Goal: Navigation & Orientation: Find specific page/section

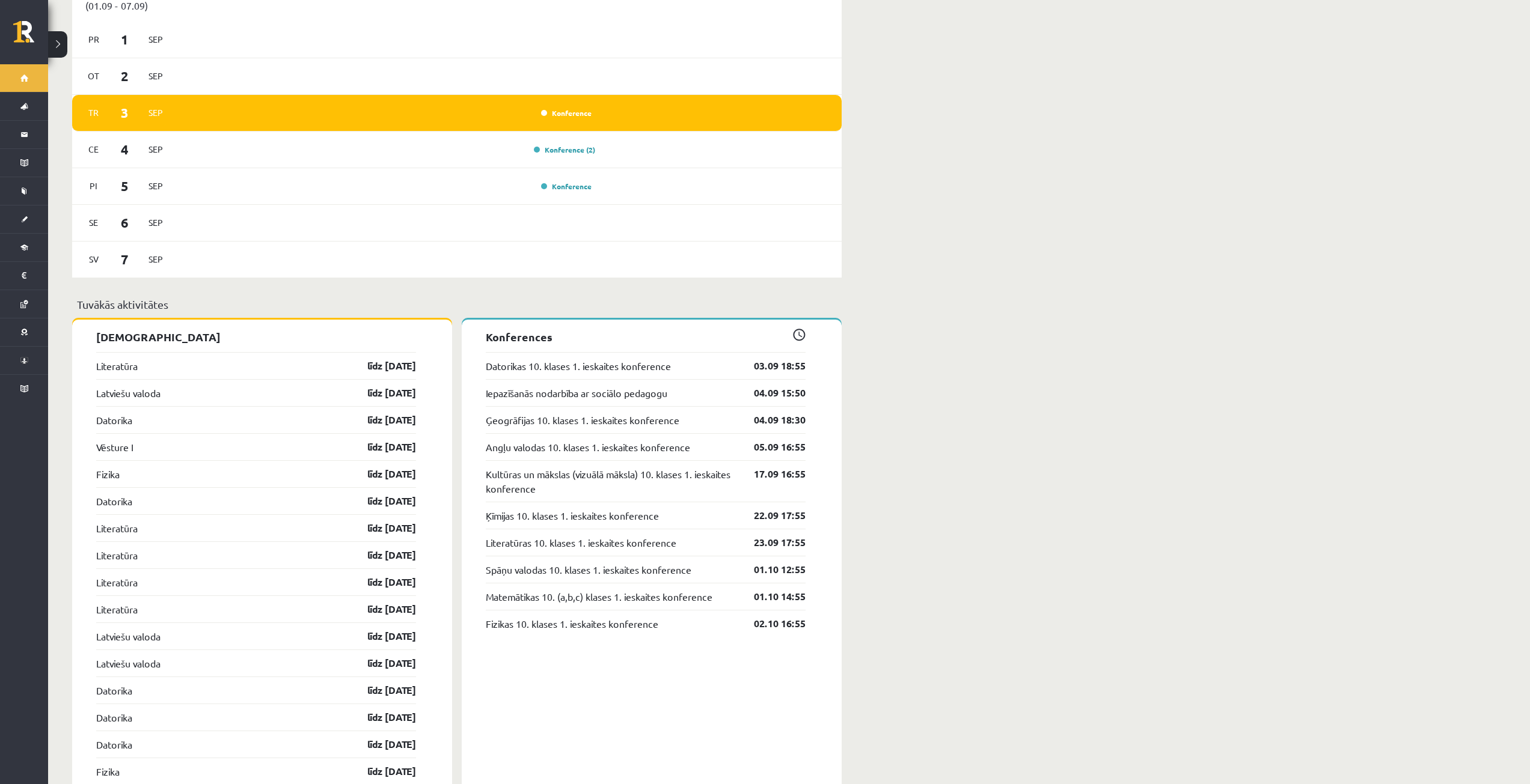
scroll to position [781, 0]
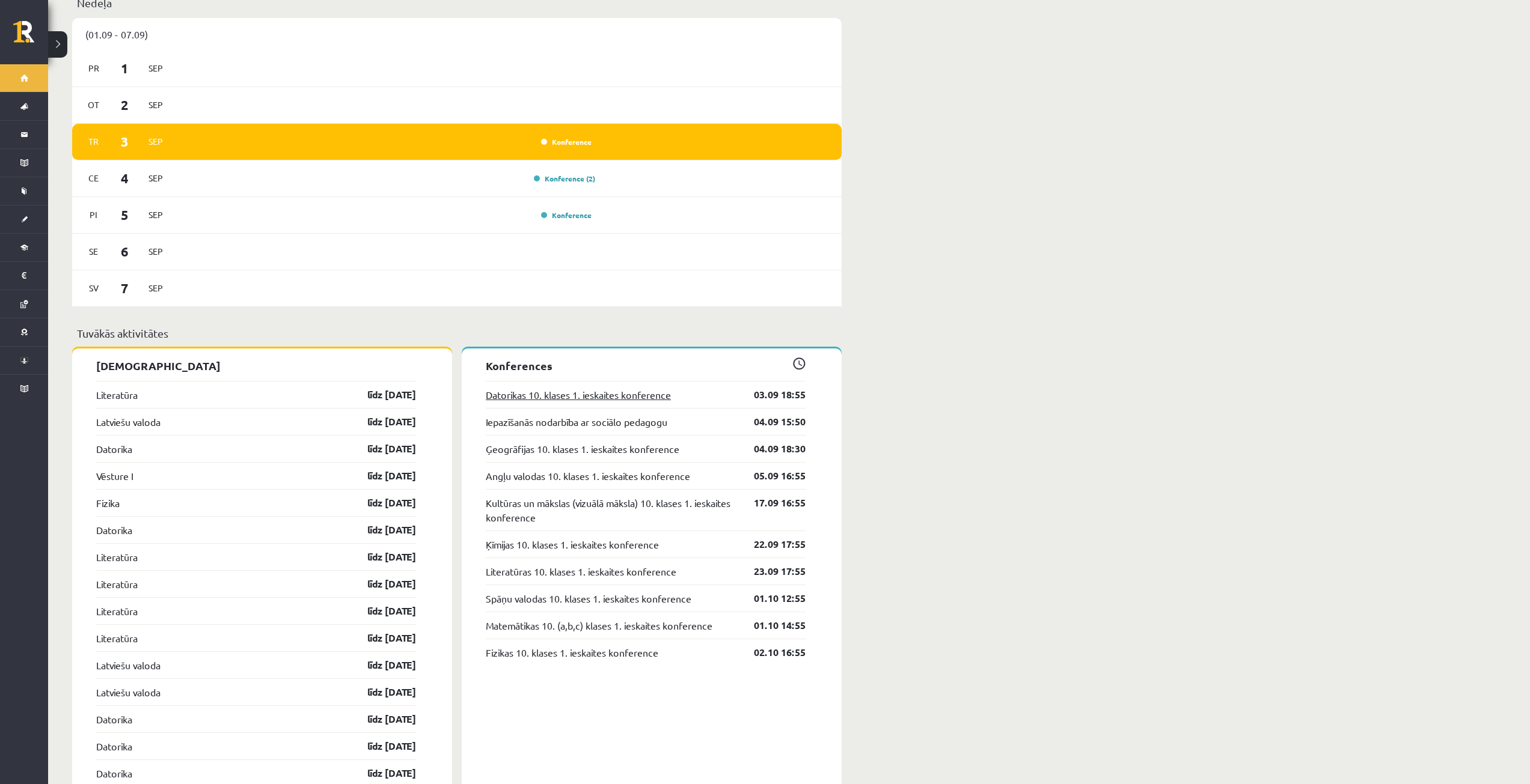
click at [607, 388] on link "Datorikas 10. klases 1. ieskaites konference" at bounding box center [578, 395] width 185 height 15
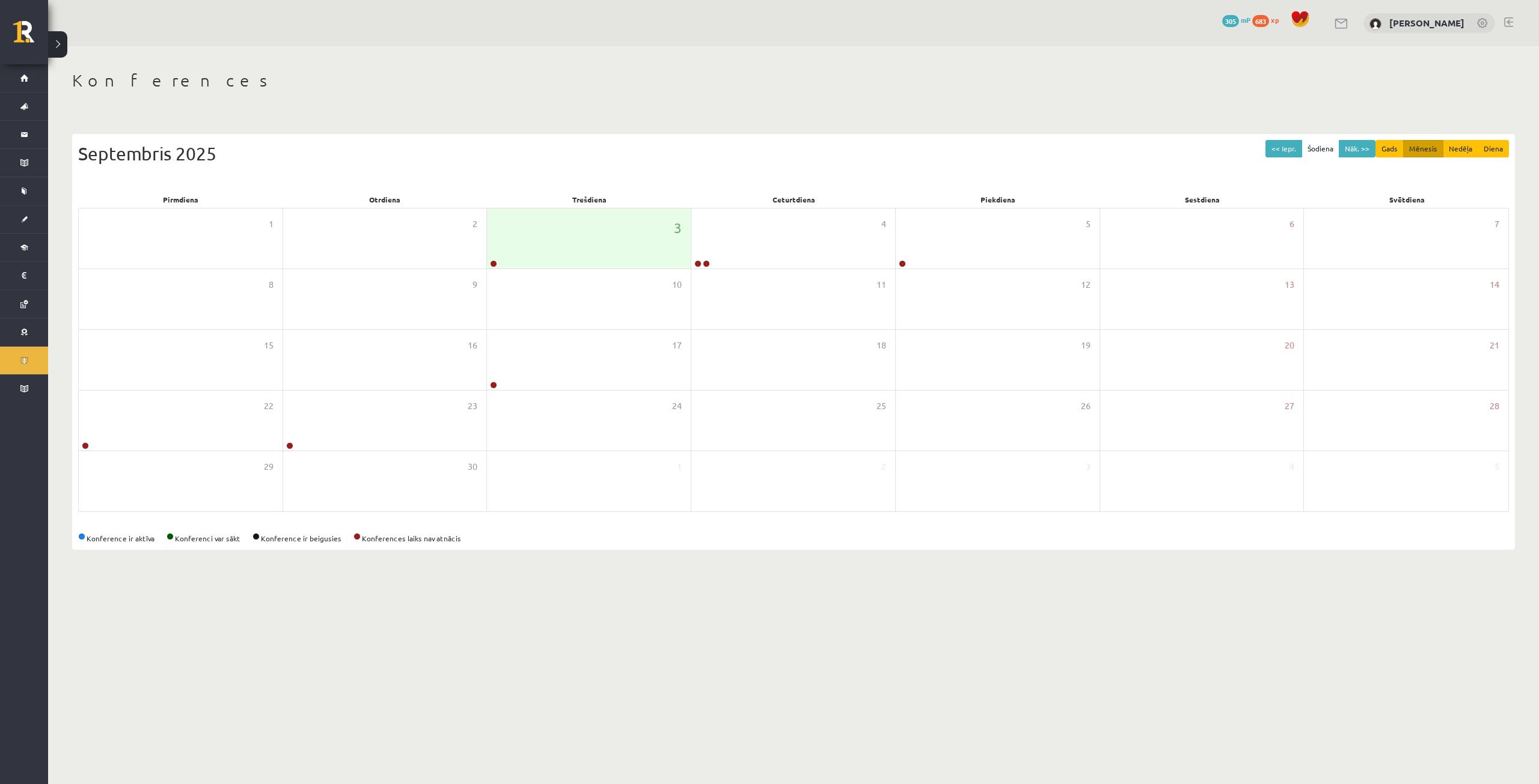
drag, startPoint x: 262, startPoint y: 101, endPoint x: 62, endPoint y: 53, distance: 205.7
click at [62, 53] on button at bounding box center [57, 44] width 19 height 26
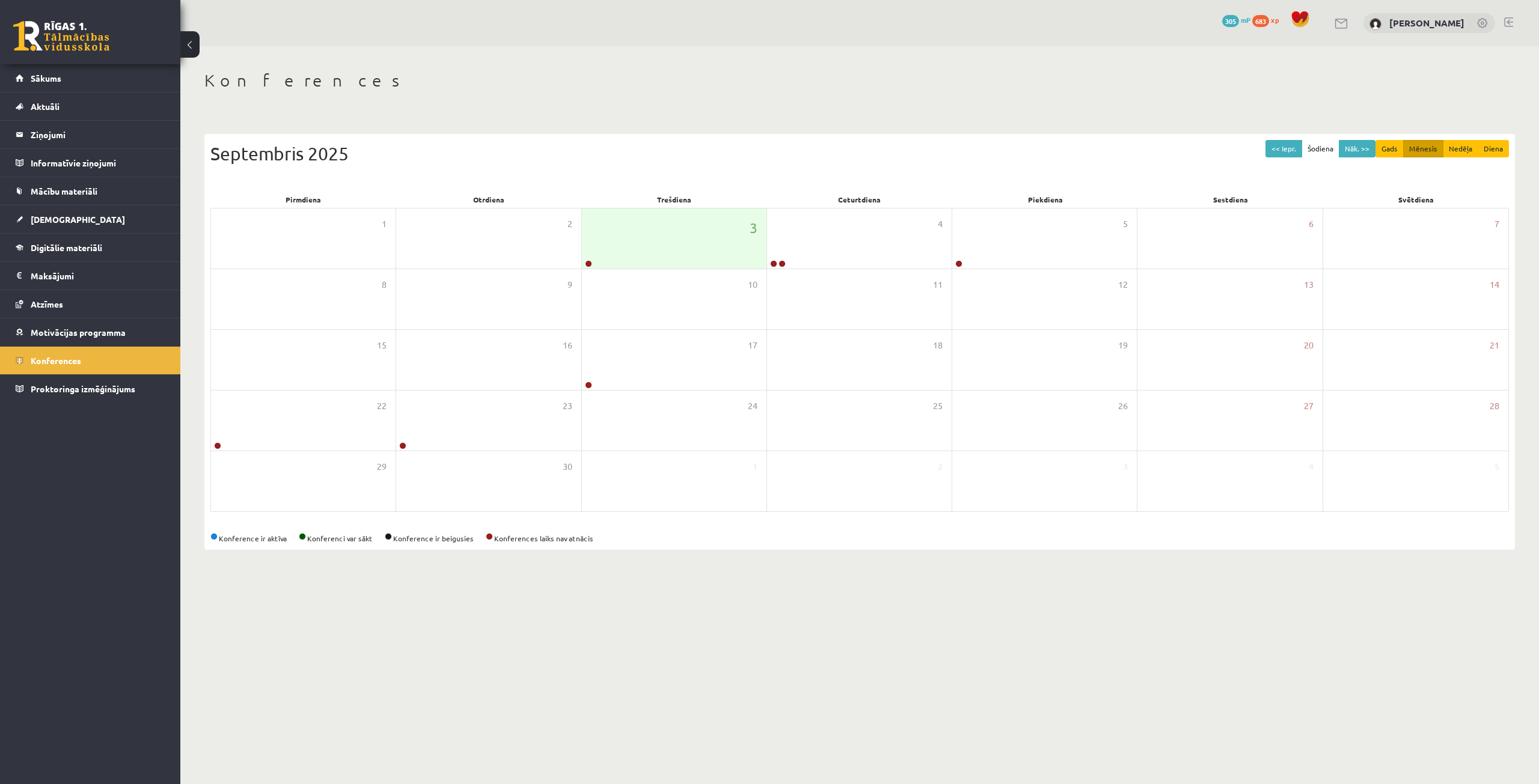
click at [191, 48] on button at bounding box center [190, 44] width 19 height 26
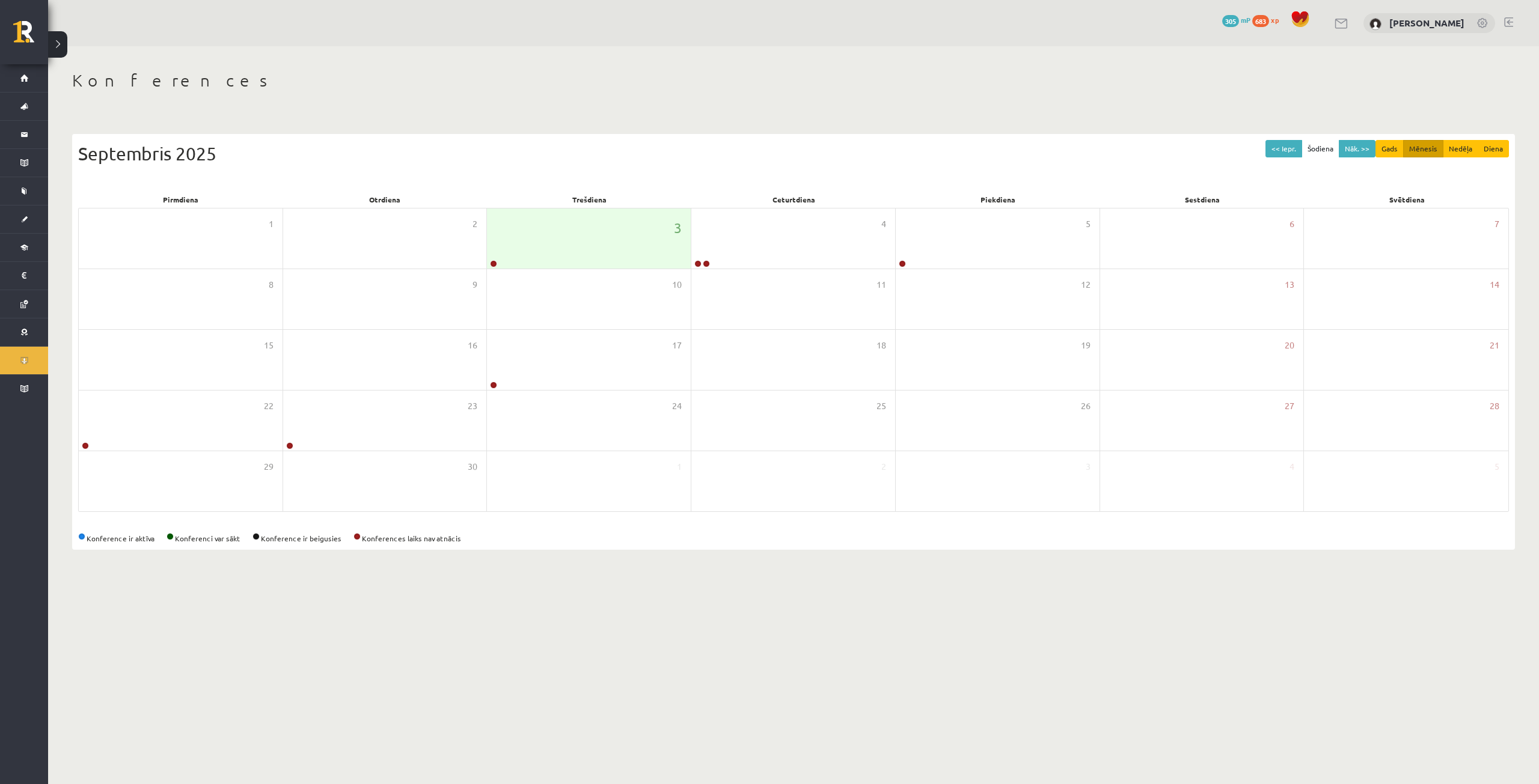
click at [63, 43] on button at bounding box center [57, 44] width 19 height 26
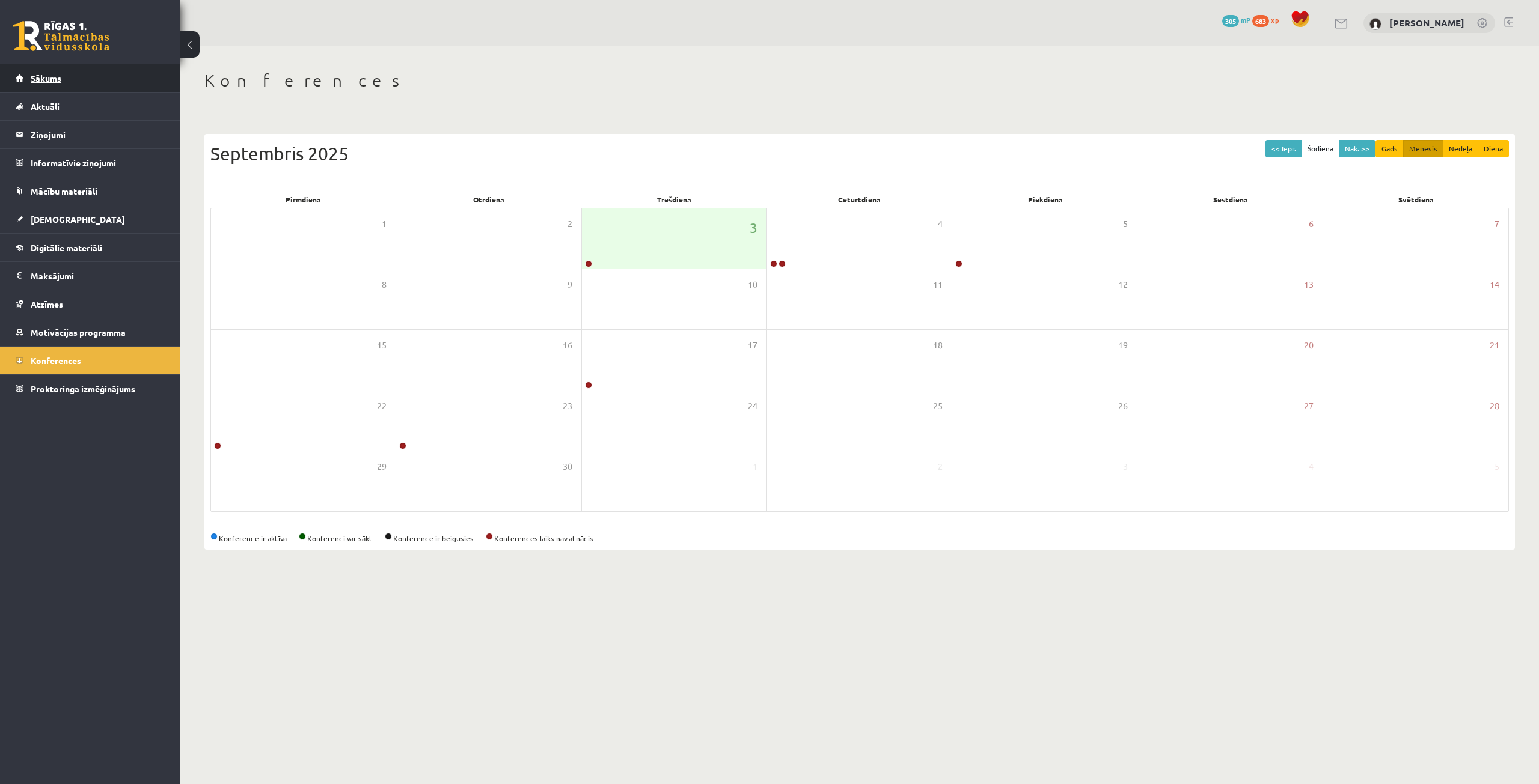
click at [115, 87] on link "Sākums" at bounding box center [91, 78] width 150 height 28
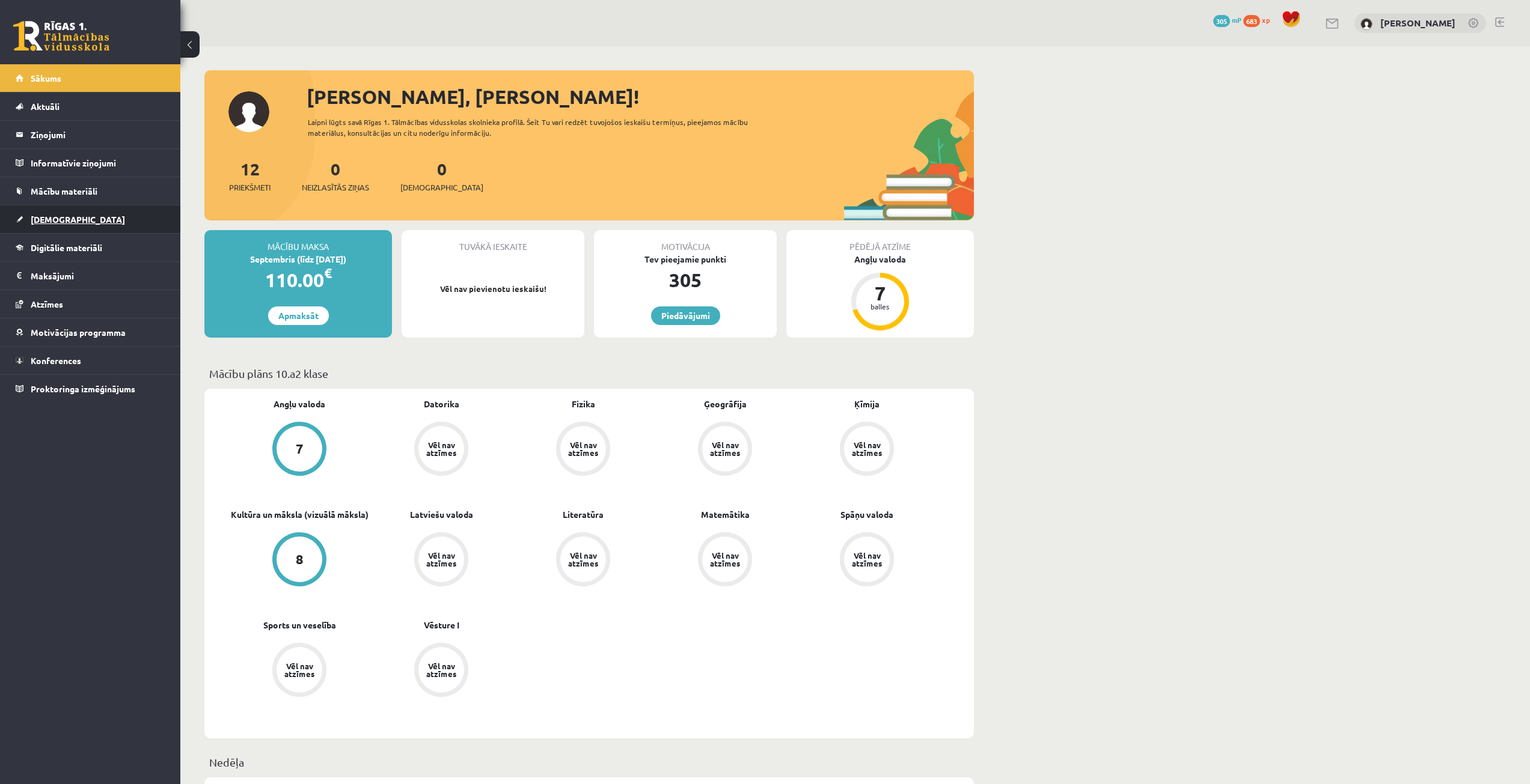
click at [62, 215] on span "[DEMOGRAPHIC_DATA]" at bounding box center [77, 219] width 95 height 11
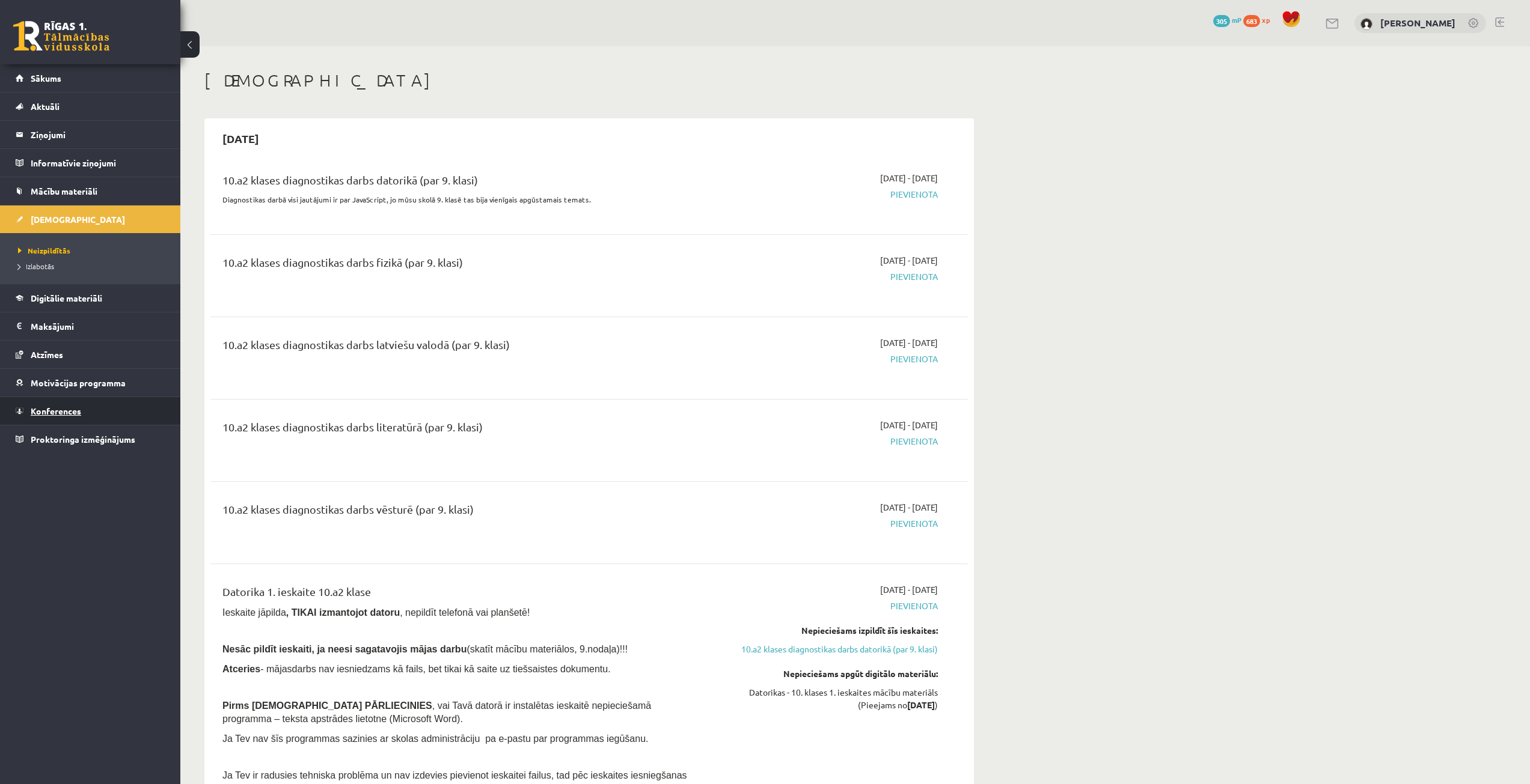
click at [69, 410] on span "Konferences" at bounding box center [56, 411] width 50 height 11
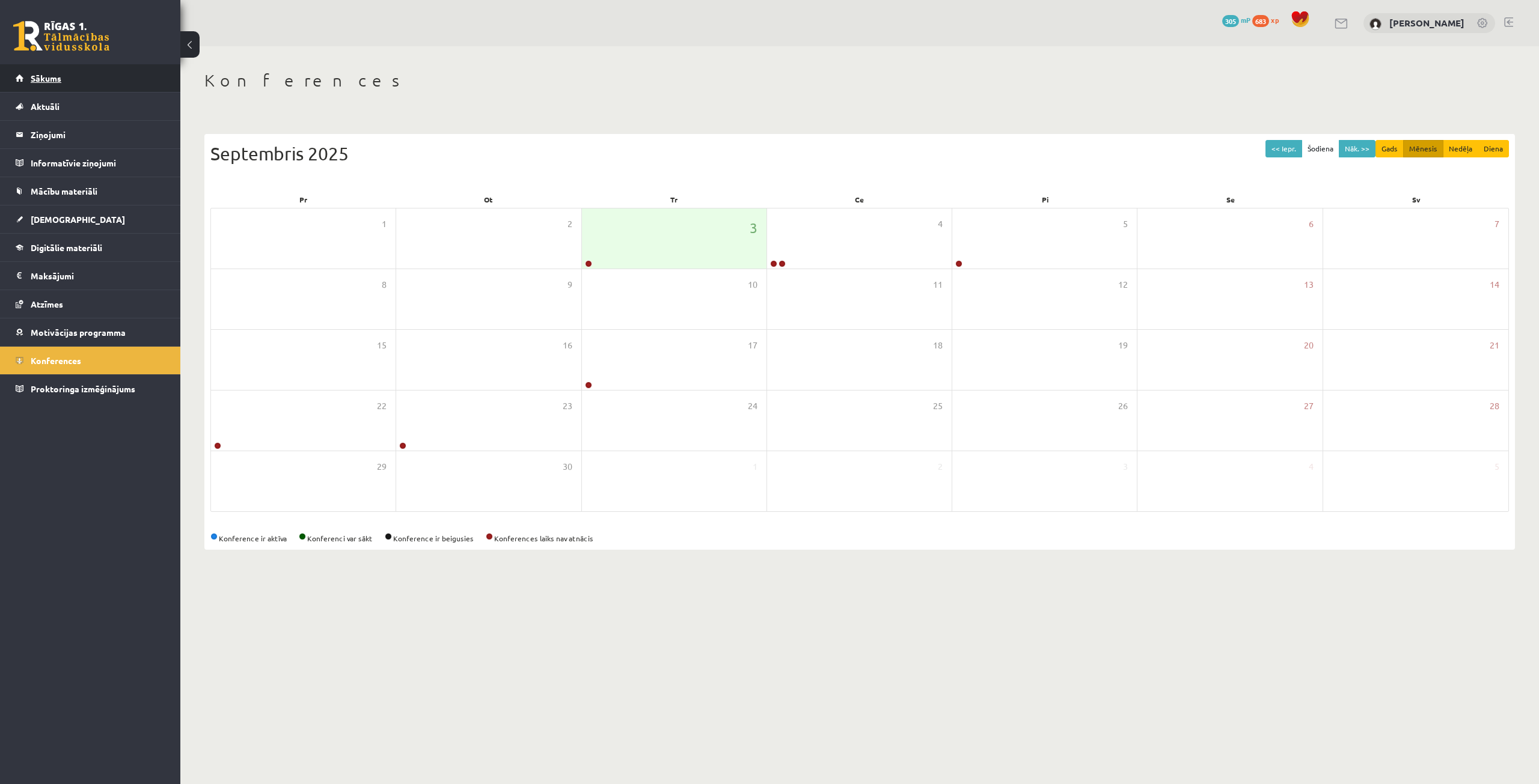
click at [73, 79] on link "Sākums" at bounding box center [91, 78] width 150 height 28
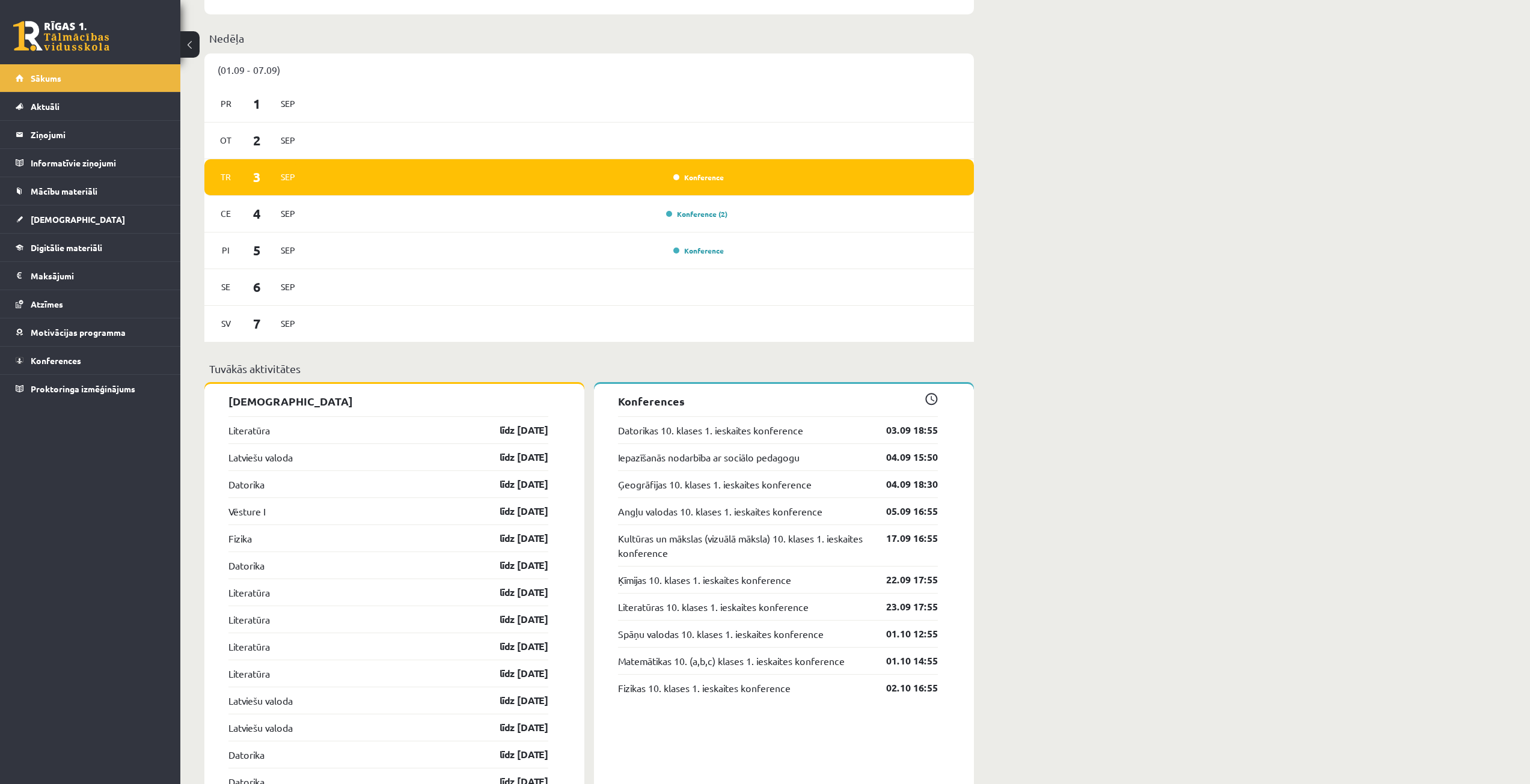
scroll to position [781, 0]
